Goal: Task Accomplishment & Management: Complete application form

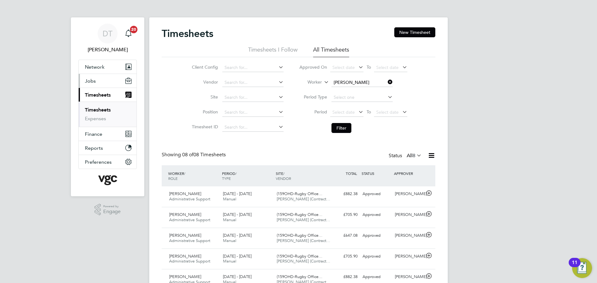
click at [95, 80] on span "Jobs" at bounding box center [90, 81] width 11 height 6
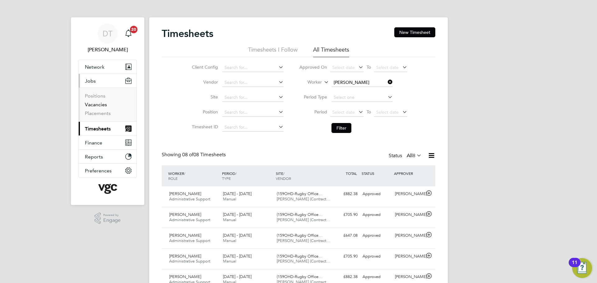
click at [99, 106] on link "Vacancies" at bounding box center [96, 105] width 22 height 6
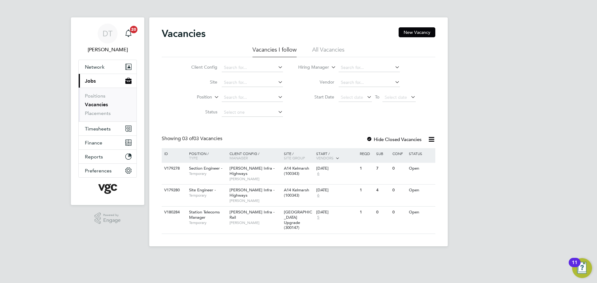
click at [409, 27] on div "Vacancies New Vacancy Vacancies I follow All Vacancies Client Config Site Posit…" at bounding box center [298, 131] width 298 height 229
click at [409, 28] on button "New Vacancy" at bounding box center [417, 32] width 37 height 10
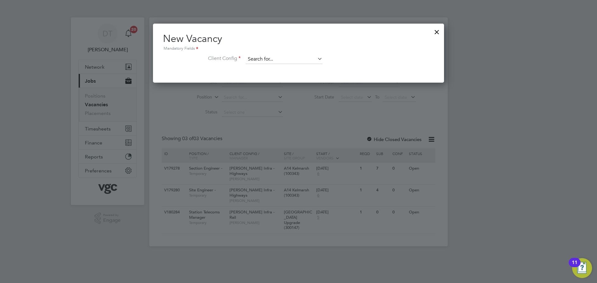
click at [284, 55] on input at bounding box center [284, 59] width 77 height 9
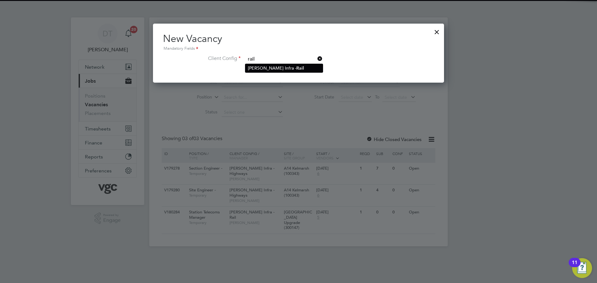
click at [282, 65] on li "[PERSON_NAME] Infra - Rail" at bounding box center [283, 68] width 77 height 8
type input "[PERSON_NAME] Infra - Rail"
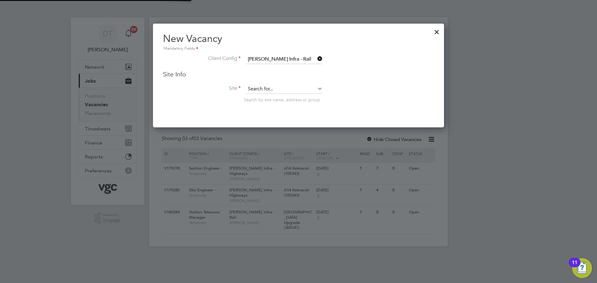
click at [267, 86] on input at bounding box center [284, 89] width 77 height 9
click at [257, 88] on input "SiteEngineer" at bounding box center [284, 89] width 77 height 9
drag, startPoint x: 239, startPoint y: 83, endPoint x: 231, endPoint y: 80, distance: 8.8
click at [231, 80] on div "Site Info Site Site Engineer Search by site name, address or group" at bounding box center [298, 92] width 271 height 45
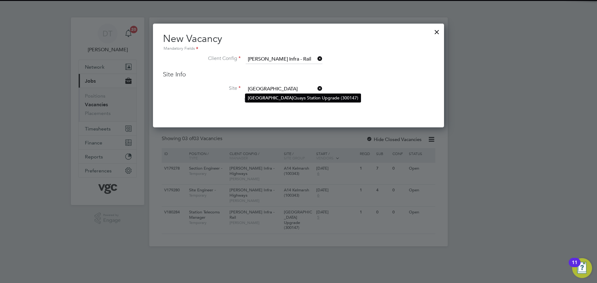
click at [255, 95] on b "[GEOGRAPHIC_DATA]" at bounding box center [270, 97] width 45 height 5
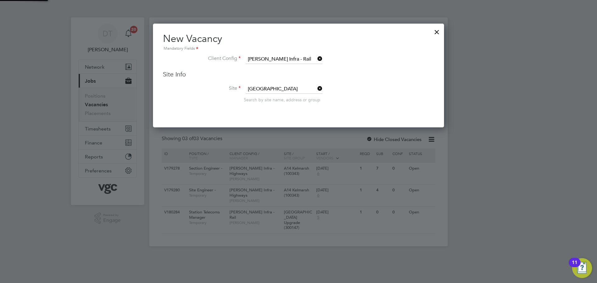
type input "[GEOGRAPHIC_DATA] Upgrade (300147)"
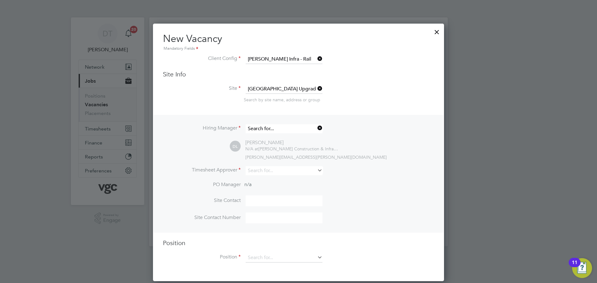
click at [299, 129] on input at bounding box center [284, 128] width 77 height 9
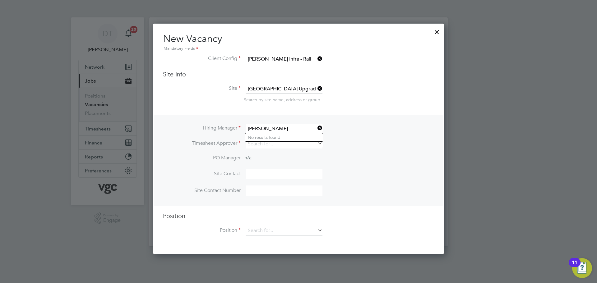
type input "[PERSON_NAME]"
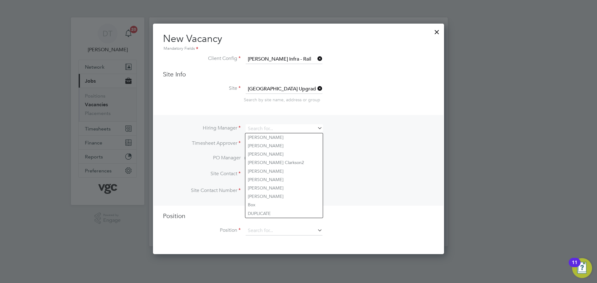
click at [458, 76] on div at bounding box center [298, 141] width 597 height 283
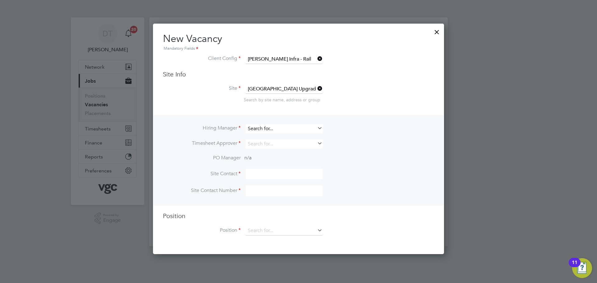
drag, startPoint x: 258, startPoint y: 132, endPoint x: 258, endPoint y: 128, distance: 3.4
click at [258, 132] on input at bounding box center [284, 128] width 77 height 9
drag, startPoint x: 265, startPoint y: 128, endPoint x: 233, endPoint y: 128, distance: 32.6
click at [233, 128] on li "Hiring Manager [PERSON_NAME]" at bounding box center [298, 131] width 271 height 15
click at [261, 139] on li "[PERSON_NAME] rkson2" at bounding box center [283, 137] width 77 height 8
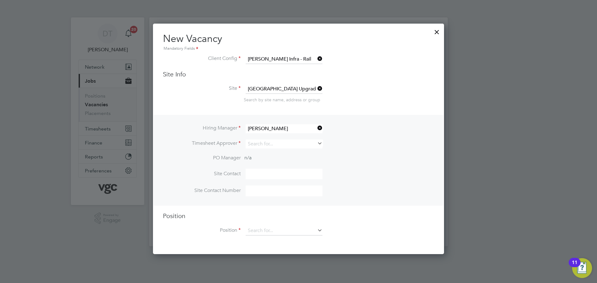
type input "[PERSON_NAME] Clarkson2"
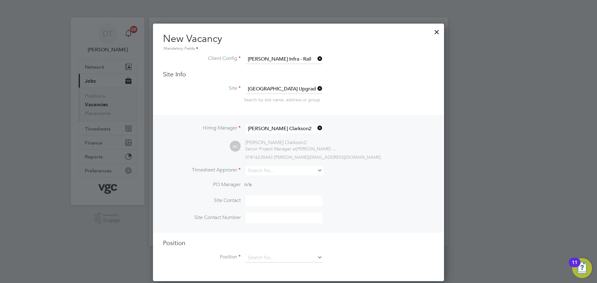
click at [316, 128] on icon at bounding box center [316, 128] width 0 height 9
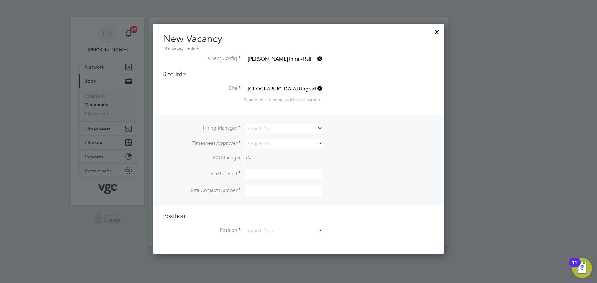
scroll to position [231, 291]
click at [291, 131] on input at bounding box center [284, 128] width 77 height 9
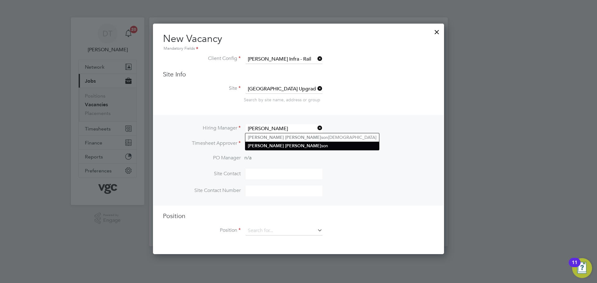
click at [296, 146] on li "[PERSON_NAME] son" at bounding box center [312, 146] width 134 height 8
type input "[PERSON_NAME]"
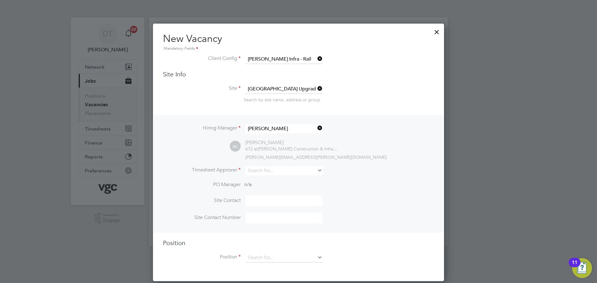
click at [316, 129] on icon at bounding box center [316, 128] width 0 height 9
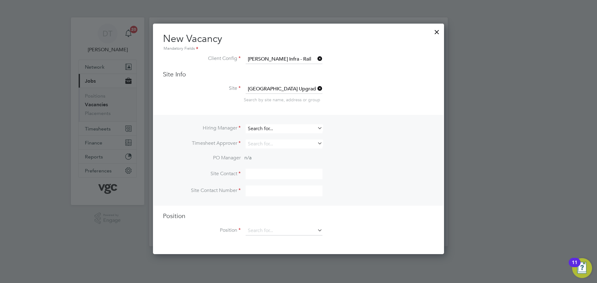
scroll to position [231, 291]
click at [307, 126] on input at bounding box center [284, 128] width 77 height 9
click at [284, 139] on li "[PERSON_NAME] son[DEMOGRAPHIC_DATA]" at bounding box center [312, 137] width 134 height 8
type input "[PERSON_NAME] Clarkson2"
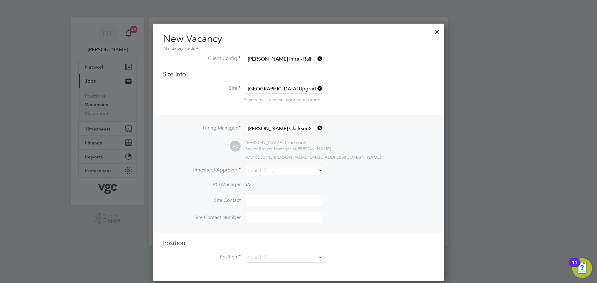
click at [316, 130] on icon at bounding box center [316, 128] width 0 height 9
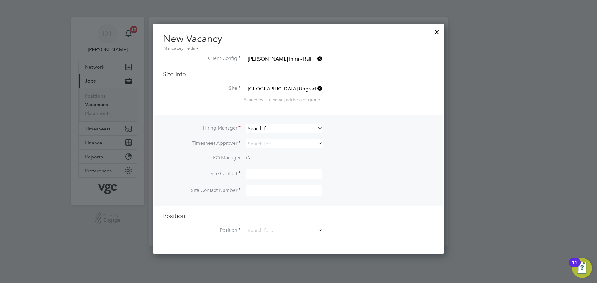
scroll to position [231, 291]
click at [305, 130] on input at bounding box center [284, 128] width 77 height 9
click at [274, 146] on li "[PERSON_NAME] rkson" at bounding box center [283, 146] width 77 height 8
type input "[PERSON_NAME]"
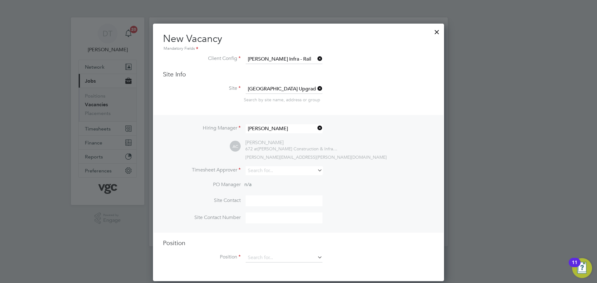
click at [316, 127] on icon at bounding box center [316, 128] width 0 height 9
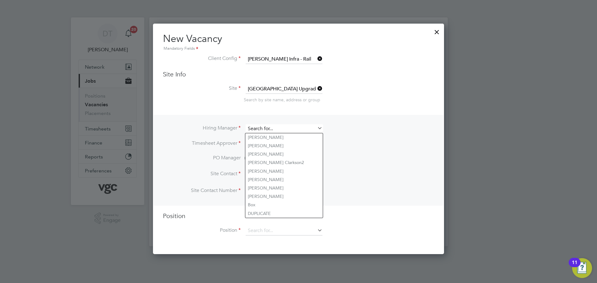
click at [294, 128] on input at bounding box center [284, 128] width 77 height 9
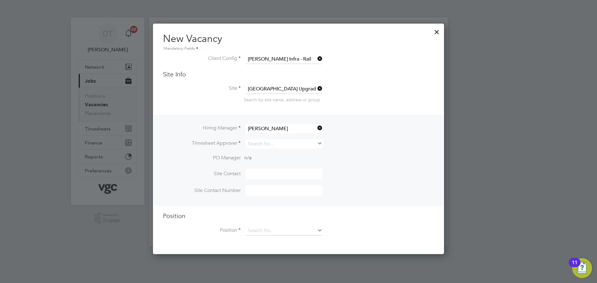
click at [271, 137] on li "[PERSON_NAME] rkson2" at bounding box center [283, 137] width 77 height 8
type input "[PERSON_NAME] Clarkson2"
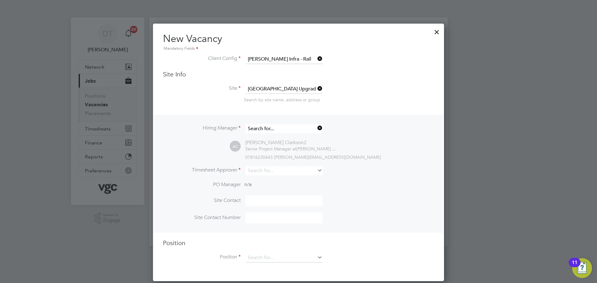
click at [294, 127] on input at bounding box center [284, 128] width 77 height 9
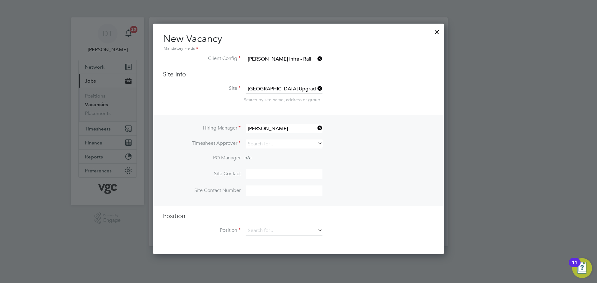
click at [278, 143] on li "[PERSON_NAME] rkson" at bounding box center [283, 146] width 77 height 8
type input "[PERSON_NAME]"
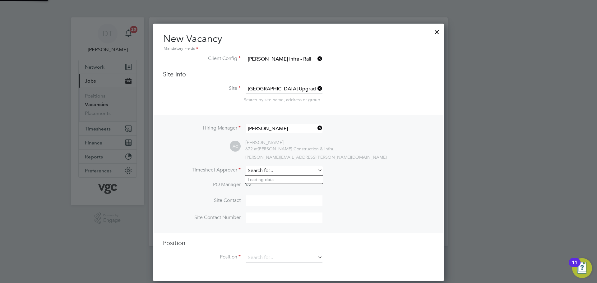
click at [287, 174] on input at bounding box center [284, 170] width 77 height 9
click at [284, 185] on li "[PERSON_NAME]" at bounding box center [283, 188] width 77 height 8
type input "[PERSON_NAME]"
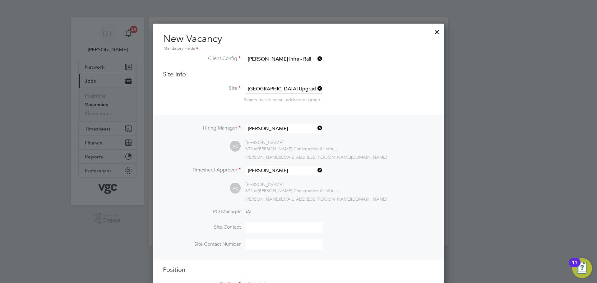
scroll to position [25, 0]
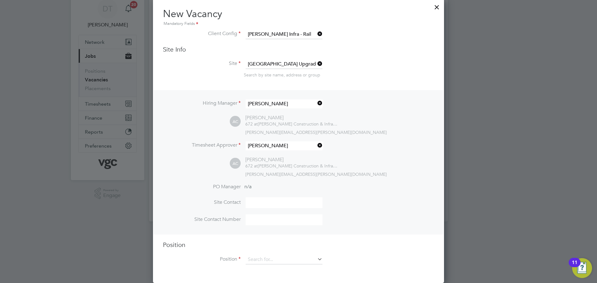
click at [252, 205] on input at bounding box center [284, 202] width 77 height 11
click at [357, 190] on li "PO Manager n/a" at bounding box center [298, 191] width 271 height 14
click at [273, 260] on input at bounding box center [284, 259] width 77 height 9
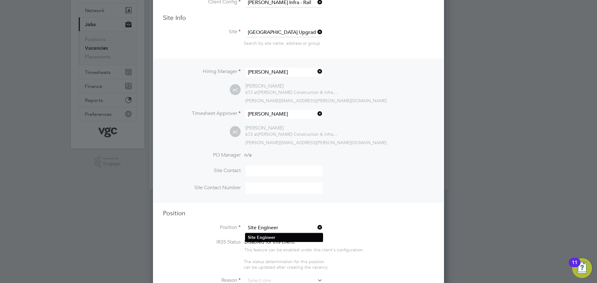
type input "Site Engineer"
click at [271, 237] on b "Engineer" at bounding box center [266, 237] width 18 height 5
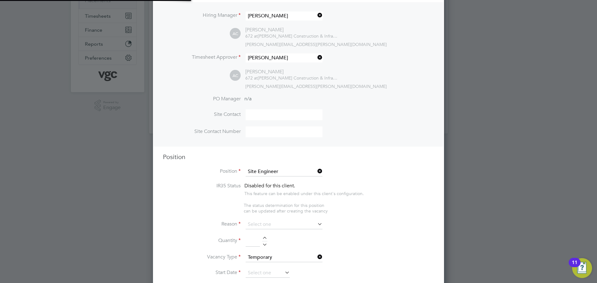
scroll to position [119, 0]
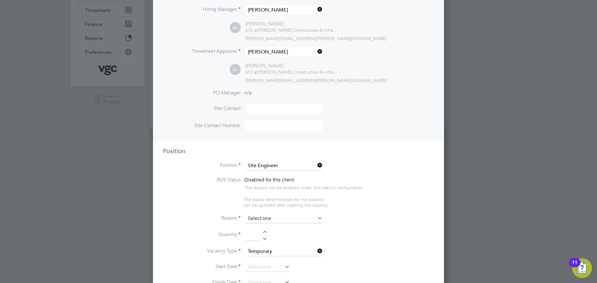
click at [251, 218] on input at bounding box center [284, 218] width 77 height 9
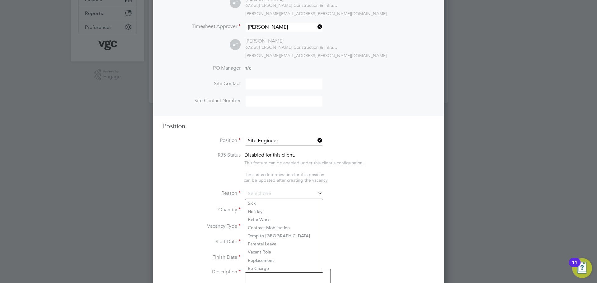
scroll to position [181, 0]
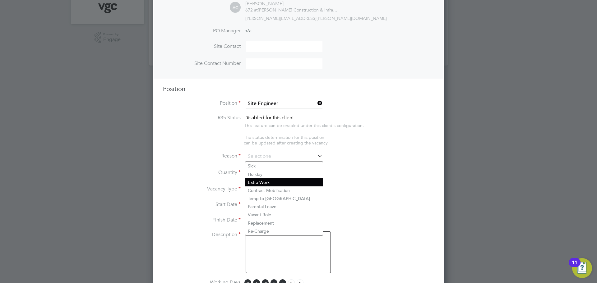
click at [266, 182] on li "Extra Work" at bounding box center [283, 182] width 77 height 8
type input "Extra Work"
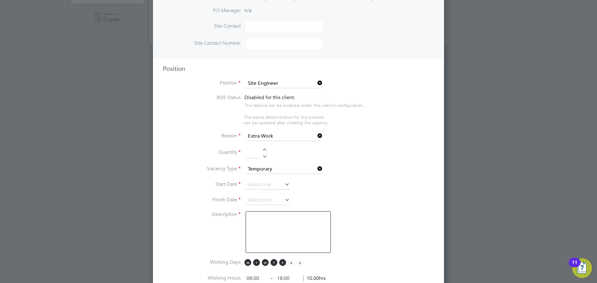
scroll to position [212, 0]
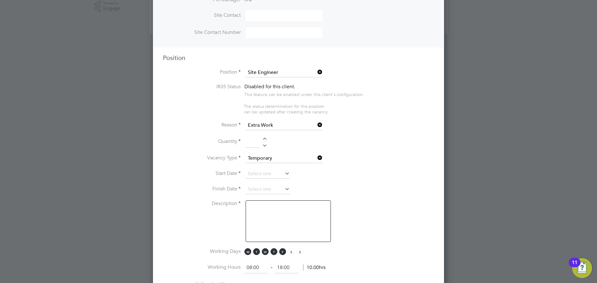
click at [251, 145] on input at bounding box center [253, 141] width 14 height 11
type input "1"
click at [358, 152] on li "Quantity 1" at bounding box center [298, 144] width 271 height 17
click at [265, 173] on input at bounding box center [268, 173] width 44 height 9
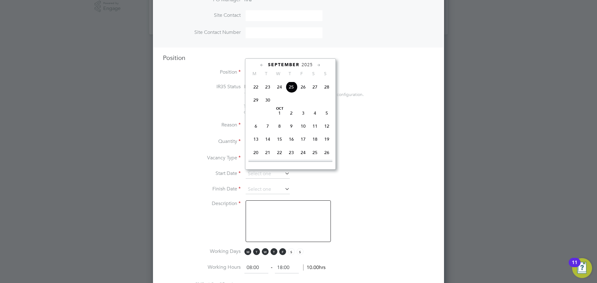
scroll to position [260, 0]
click at [256, 123] on span "6" at bounding box center [256, 117] width 12 height 12
type input "[DATE]"
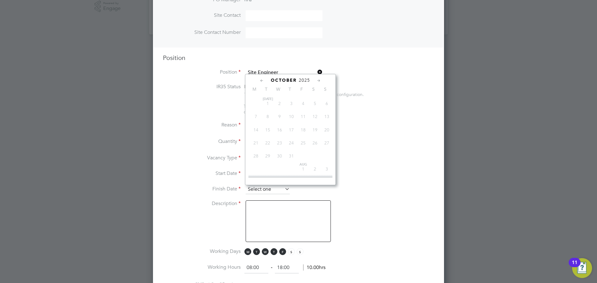
click at [263, 189] on input at bounding box center [268, 189] width 44 height 9
click at [304, 120] on span "19" at bounding box center [303, 114] width 12 height 12
type input "[DATE]"
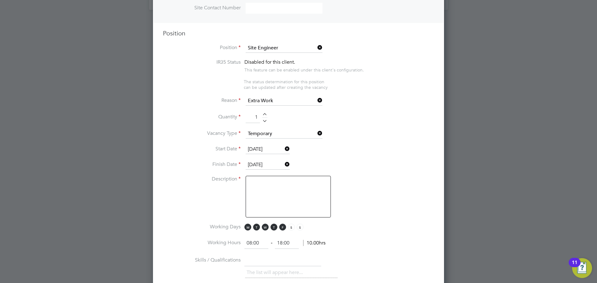
scroll to position [243, 0]
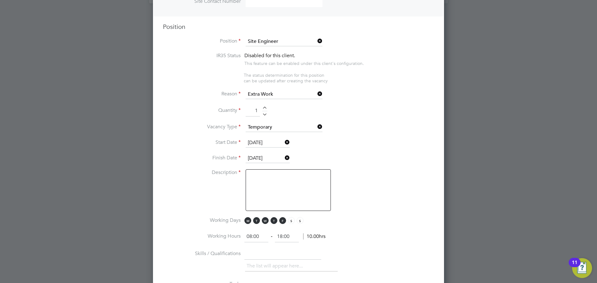
click at [257, 178] on textarea at bounding box center [288, 190] width 85 height 42
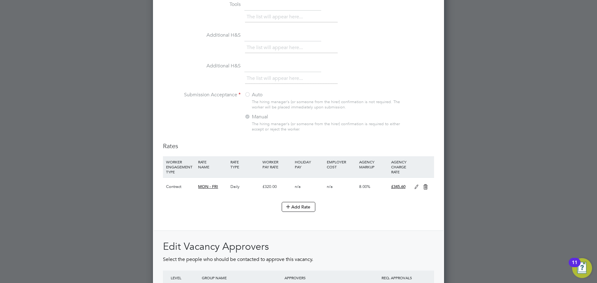
scroll to position [554, 0]
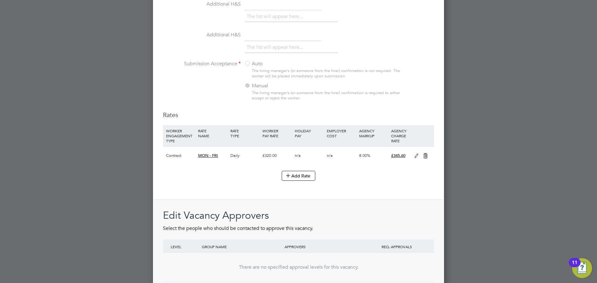
type textarea "Site Engineer need"
click at [424, 156] on icon at bounding box center [426, 156] width 8 height 5
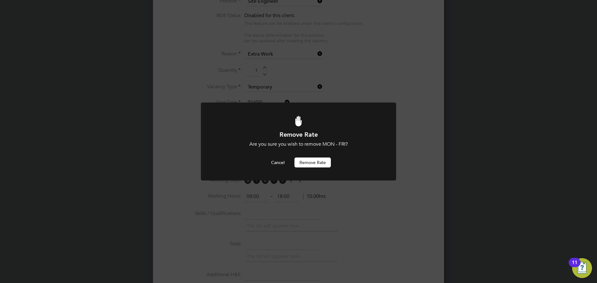
click at [316, 159] on button "Remove rate" at bounding box center [312, 163] width 36 height 10
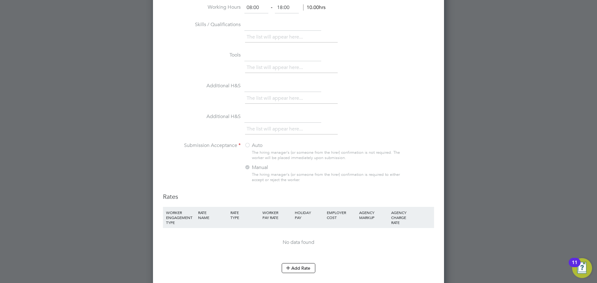
scroll to position [594, 0]
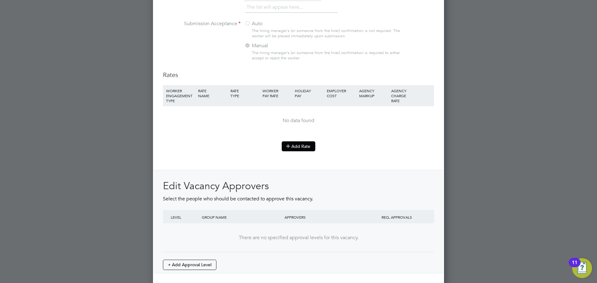
click at [287, 148] on icon at bounding box center [288, 146] width 5 height 5
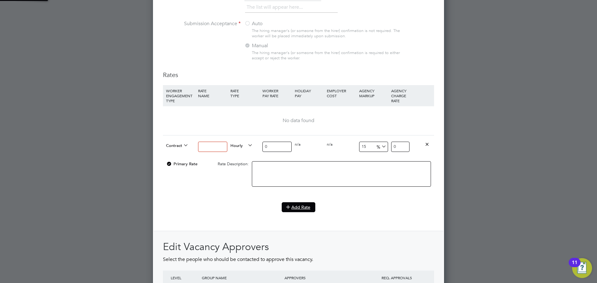
scroll to position [912, 291]
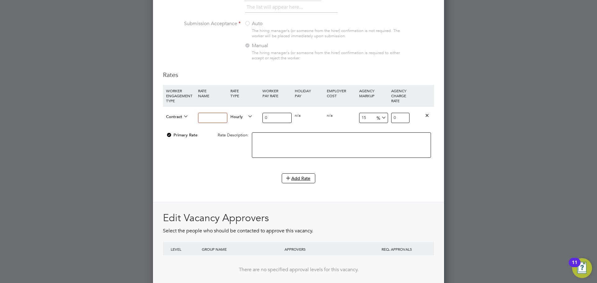
click at [204, 121] on input at bounding box center [212, 118] width 29 height 10
click at [165, 115] on div "Contract" at bounding box center [180, 117] width 32 height 21
click at [179, 109] on div "Contract" at bounding box center [180, 117] width 32 height 21
click at [178, 116] on span "Contract" at bounding box center [177, 116] width 22 height 7
click at [218, 117] on input at bounding box center [212, 118] width 29 height 10
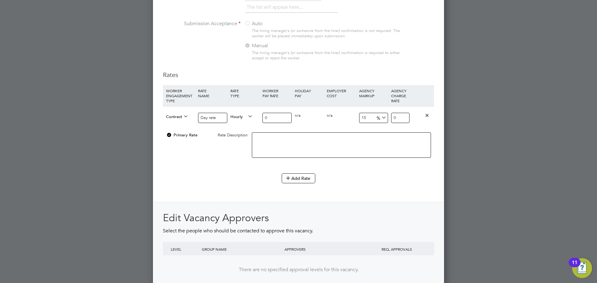
type input "Day rate"
drag, startPoint x: 279, startPoint y: 120, endPoint x: 236, endPoint y: 116, distance: 43.1
click at [236, 116] on div "Contract Day rate Hourly 0 0 n/a 0 n/a 15 0 % 0" at bounding box center [298, 117] width 271 height 23
type input "3"
type input "3.45"
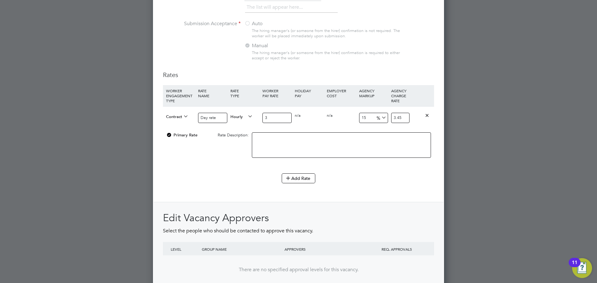
type input "35"
type input "40.25"
type input "350"
type input "402.5"
type input "350"
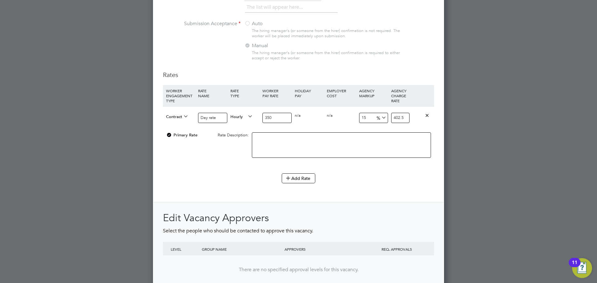
drag, startPoint x: 358, startPoint y: 120, endPoint x: 346, endPoint y: 118, distance: 11.4
click at [348, 120] on div "Contract Day rate Hourly 350 0 n/a 0 n/a 15 52.5 % 402.5" at bounding box center [298, 117] width 271 height 23
type input "1"
type input "353.5"
type input "17"
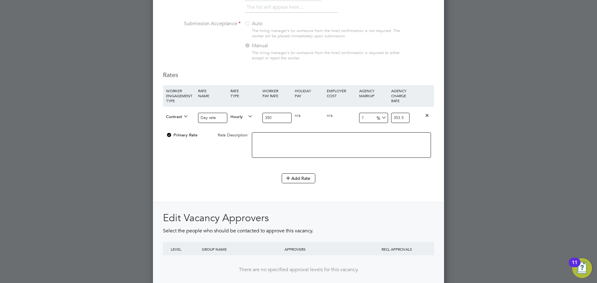
type input "409.5"
type input "17.6"
type input "411.6"
type input "17.65"
type input "411.775"
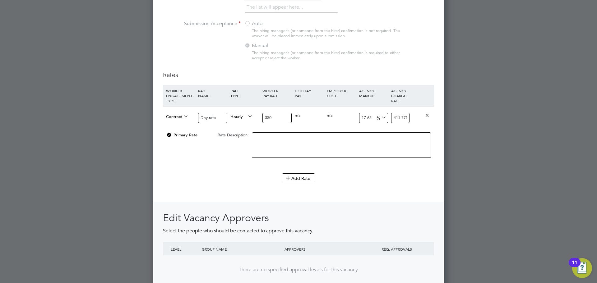
type input "17.65"
click at [264, 150] on textarea at bounding box center [341, 144] width 179 height 25
type textarea "Umbrella PAYE"
click at [190, 150] on div "Primary Rate Rate Description: Umbrella PAYE" at bounding box center [298, 148] width 271 height 38
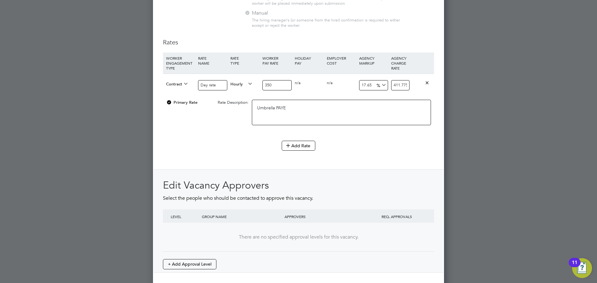
scroll to position [652, 0]
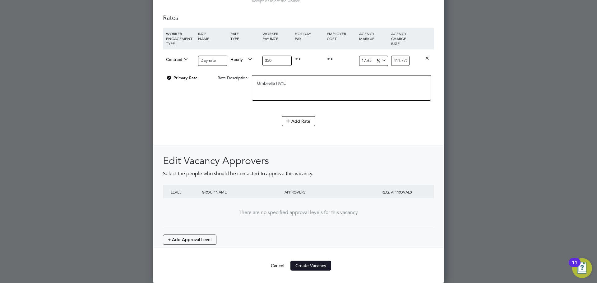
click at [318, 265] on button "Create Vacancy" at bounding box center [310, 266] width 41 height 10
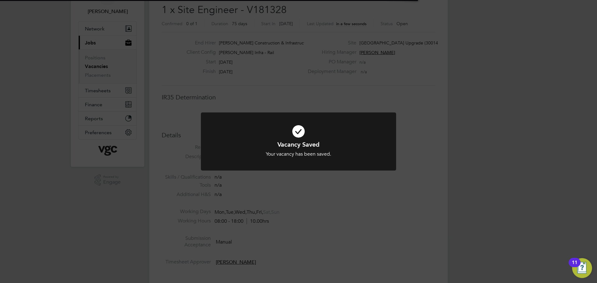
scroll to position [18, 44]
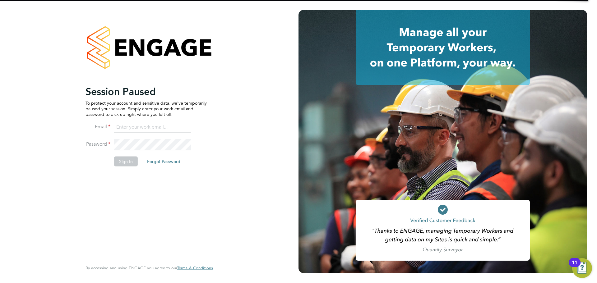
type input "[PERSON_NAME][EMAIL_ADDRESS][PERSON_NAME][DOMAIN_NAME]"
